Goal: Complete application form

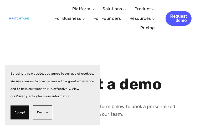
select select "US"
type input "N/A"
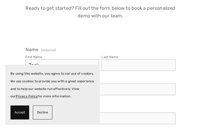
type input "Jack"
type input "[PERSON_NAME]"
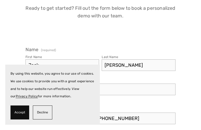
type input "[PHONE_NUMBER]"
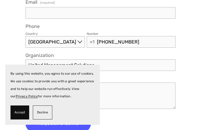
type input "United Management Solutions"
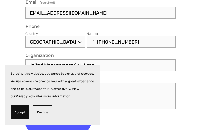
type input "[EMAIL_ADDRESS][DOMAIN_NAME]"
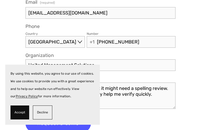
scroll to position [12, 0]
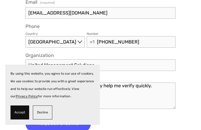
type textarea "Noticed "Customer" and thought it might need a spelling review. Tools like [DOM…"
